Goal: Use online tool/utility: Utilize a website feature to perform a specific function

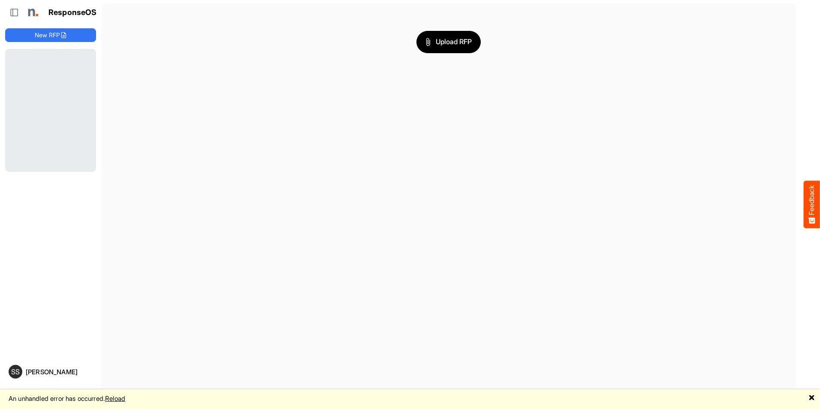
click at [123, 396] on link "Reload" at bounding box center [115, 399] width 20 height 8
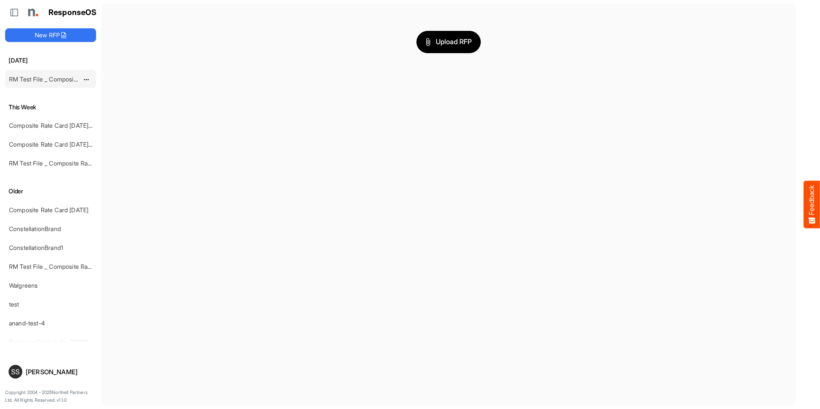
click at [37, 80] on link "RM Test File _ Composite Rate Card [DATE]" at bounding box center [69, 79] width 120 height 7
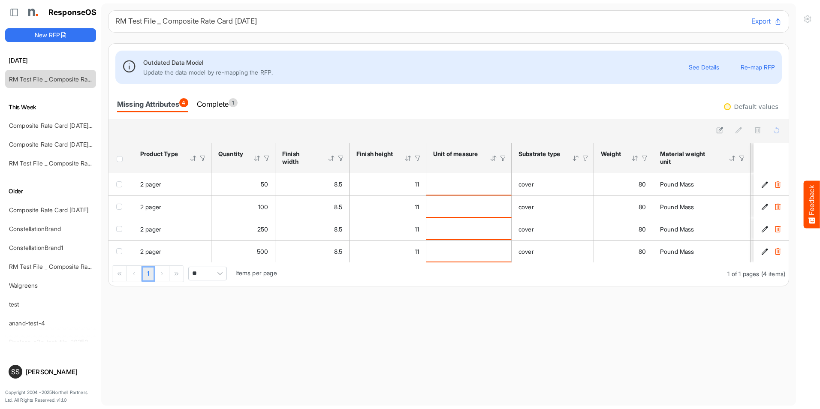
click at [756, 69] on button "Re-map RFP" at bounding box center [758, 67] width 34 height 6
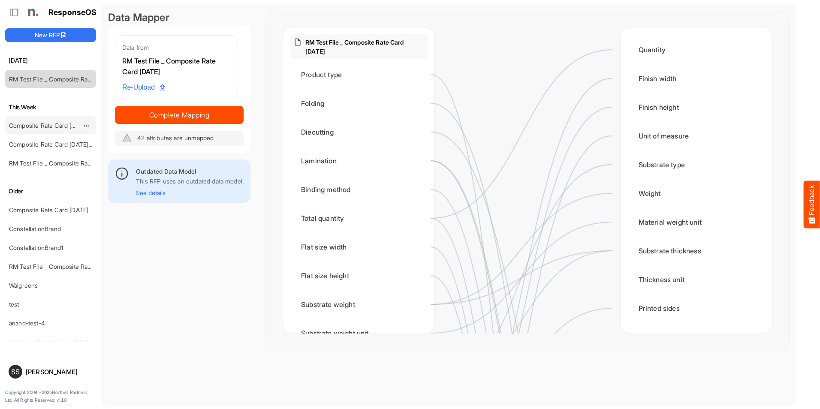
click at [30, 121] on div "Composite Rate Card [DATE]_smaller" at bounding box center [44, 125] width 76 height 17
click at [49, 127] on link "Composite Rate Card [DATE]_smaller" at bounding box center [60, 125] width 102 height 7
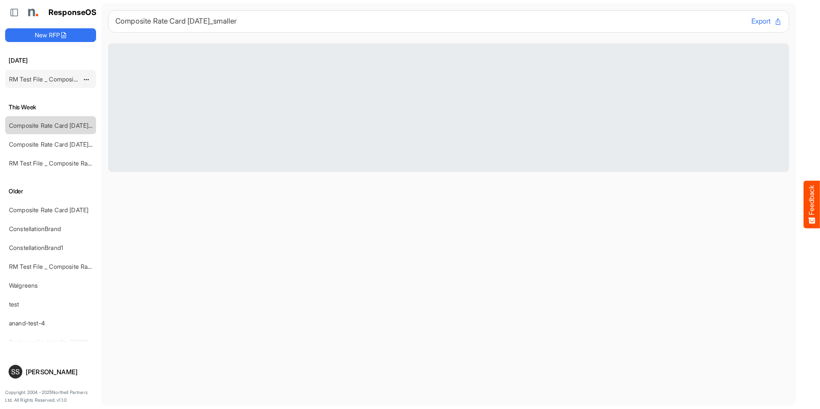
click at [53, 80] on link "RM Test File _ Composite Rate Card [DATE]" at bounding box center [69, 79] width 120 height 7
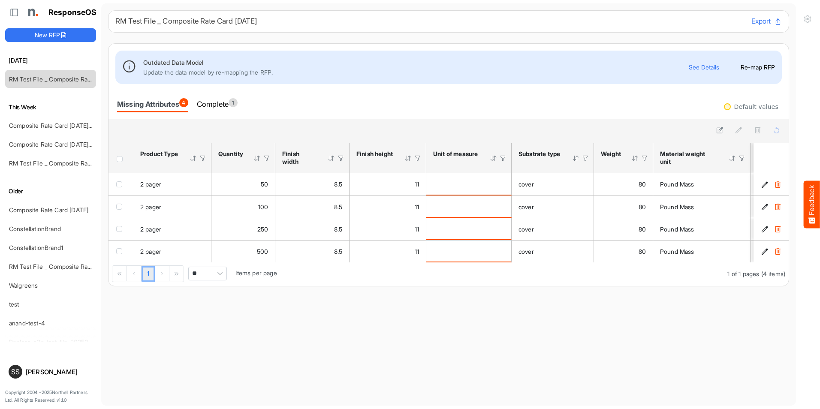
click at [758, 66] on button "Re-map RFP" at bounding box center [758, 67] width 34 height 6
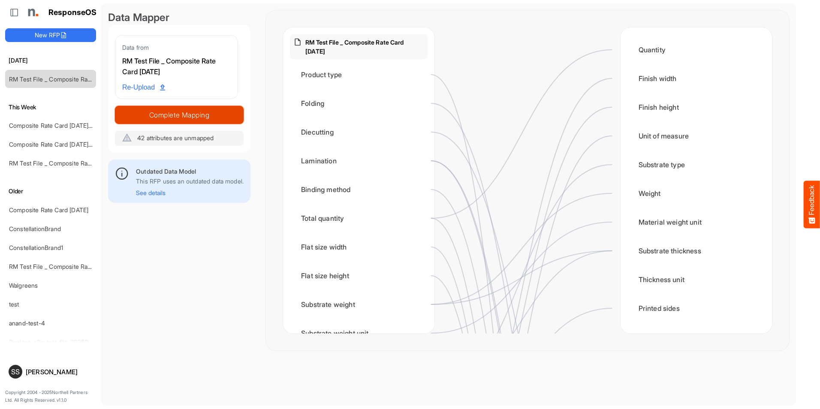
click at [217, 109] on span "Complete Mapping" at bounding box center [179, 115] width 128 height 12
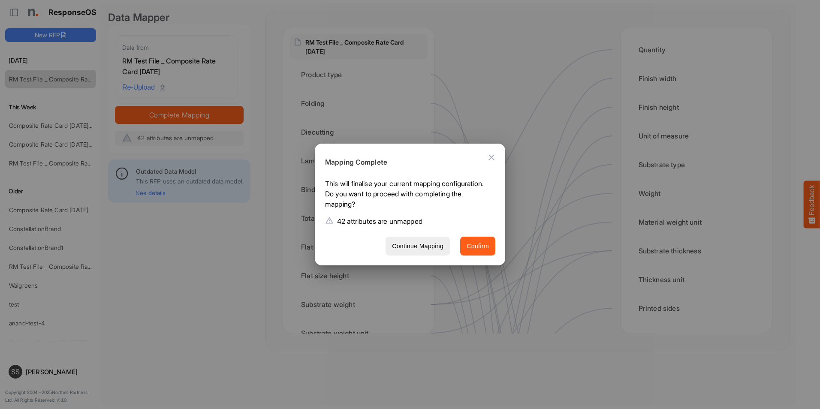
click at [478, 243] on span "Confirm" at bounding box center [478, 246] width 22 height 11
